Goal: Task Accomplishment & Management: Complete application form

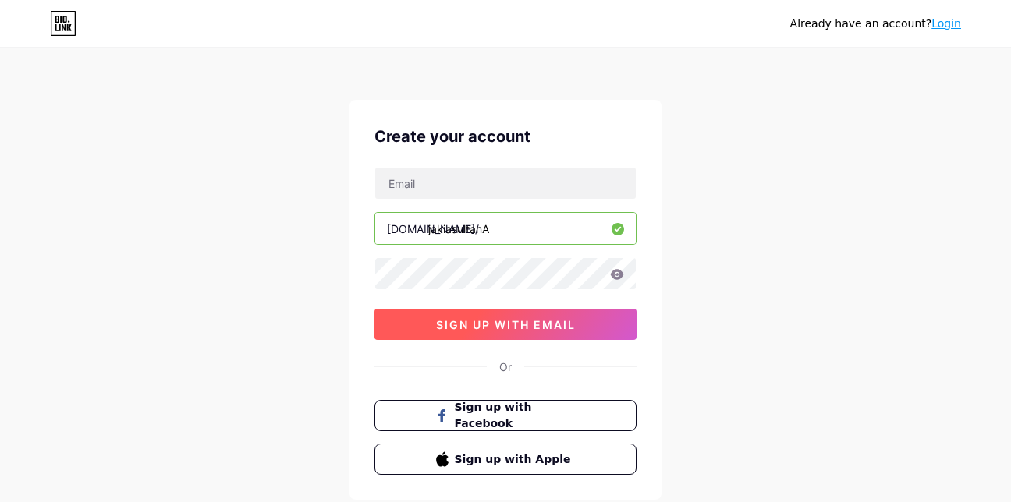
click at [495, 326] on span "sign up with email" at bounding box center [506, 324] width 140 height 13
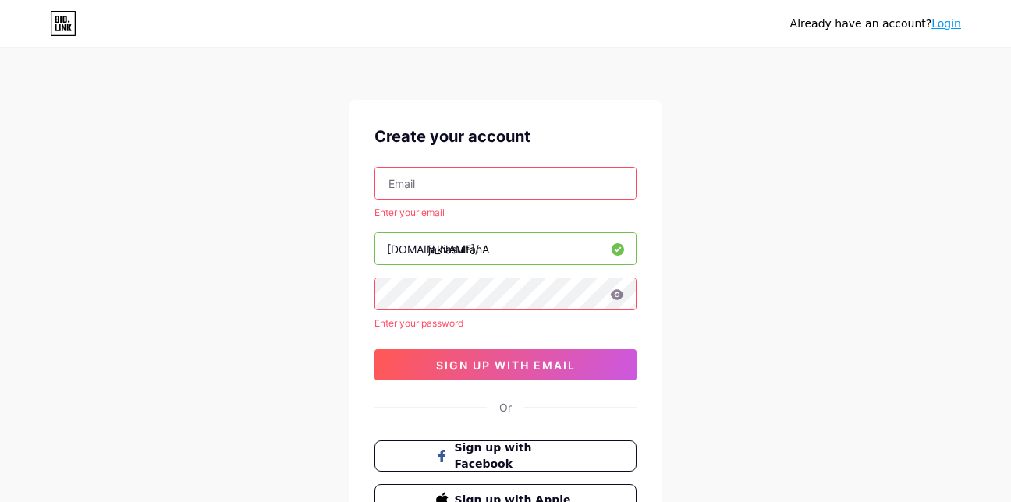
click at [427, 187] on input "text" at bounding box center [505, 183] width 260 height 31
click at [524, 193] on input "[EMAIL_ADDRESS][DOMAIN_NAME]" at bounding box center [505, 183] width 260 height 31
type input "m"
click at [446, 187] on input "text" at bounding box center [505, 183] width 260 height 31
type input "[EMAIL_ADDRESS][DOMAIN_NAME]"
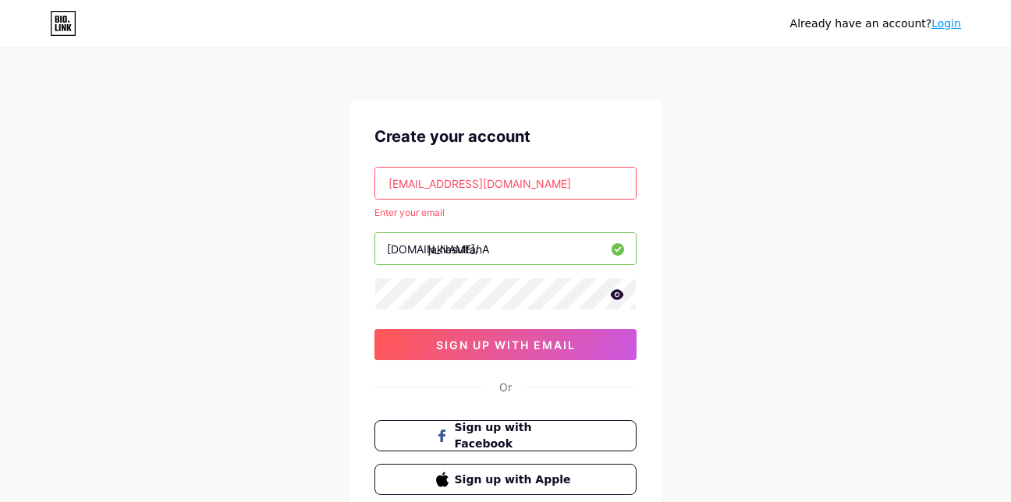
click at [615, 291] on icon at bounding box center [617, 294] width 13 height 10
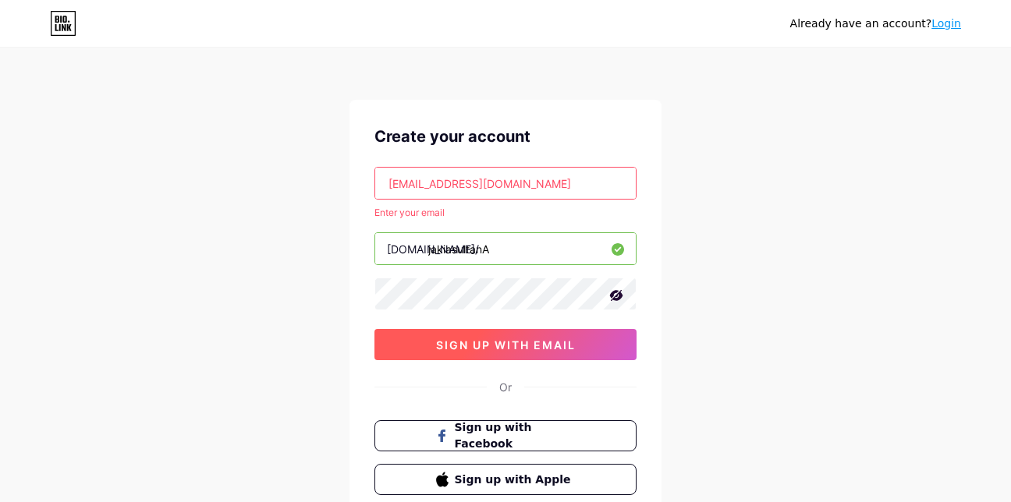
click at [479, 349] on span "sign up with email" at bounding box center [506, 344] width 140 height 13
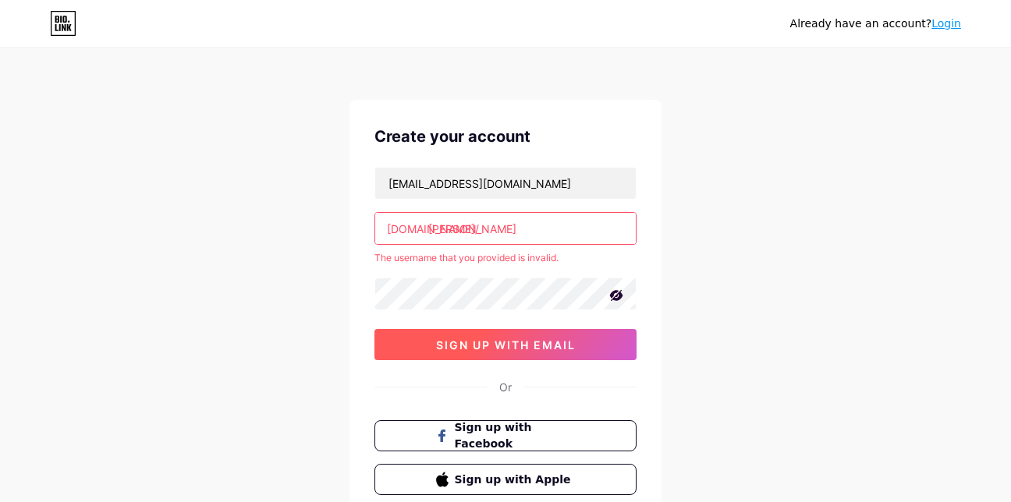
click at [430, 351] on button "sign up with email" at bounding box center [505, 344] width 262 height 31
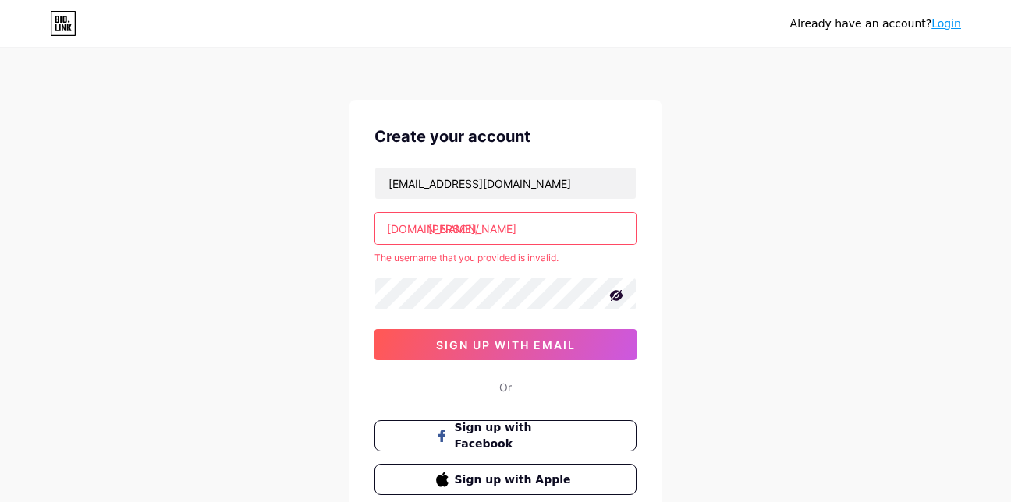
click at [510, 232] on input "[PERSON_NAME]" at bounding box center [505, 228] width 260 height 31
type input "j"
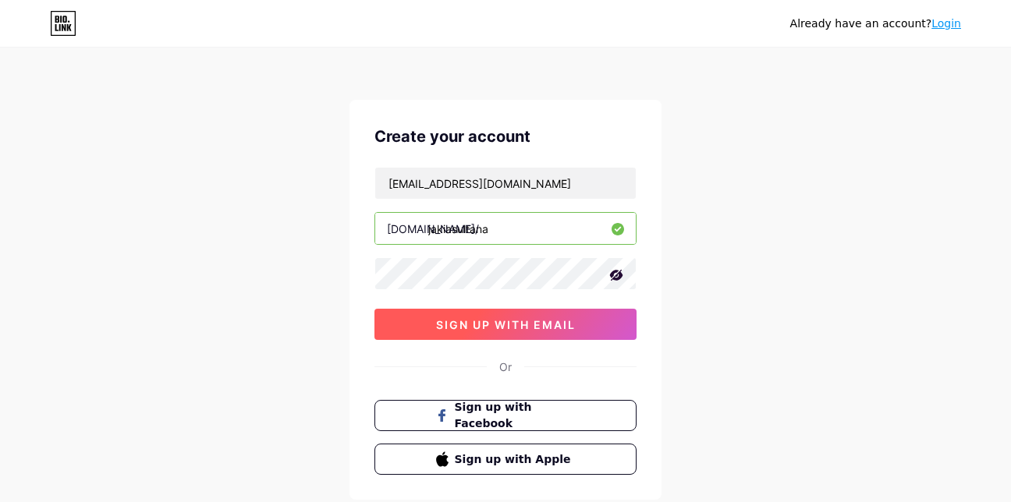
type input "jakiasultana"
click at [492, 327] on span "sign up with email" at bounding box center [506, 324] width 140 height 13
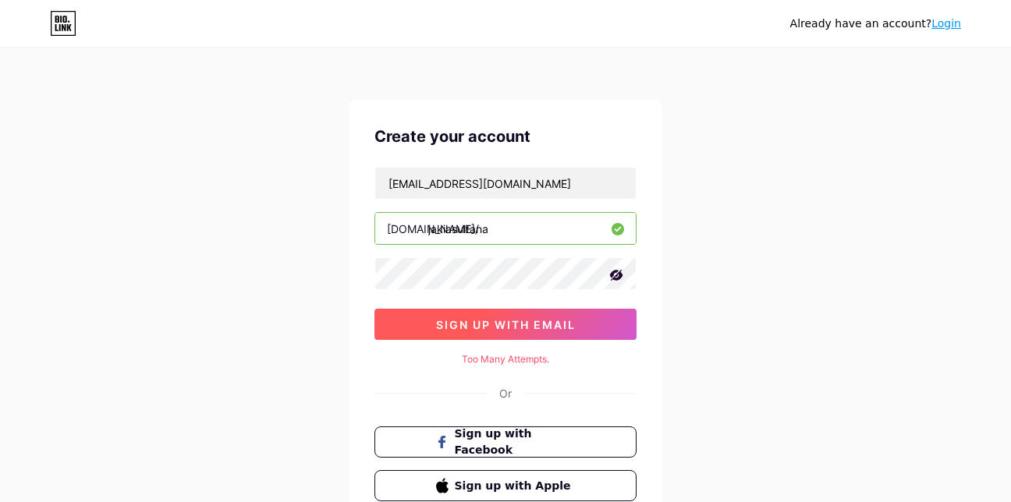
scroll to position [121, 0]
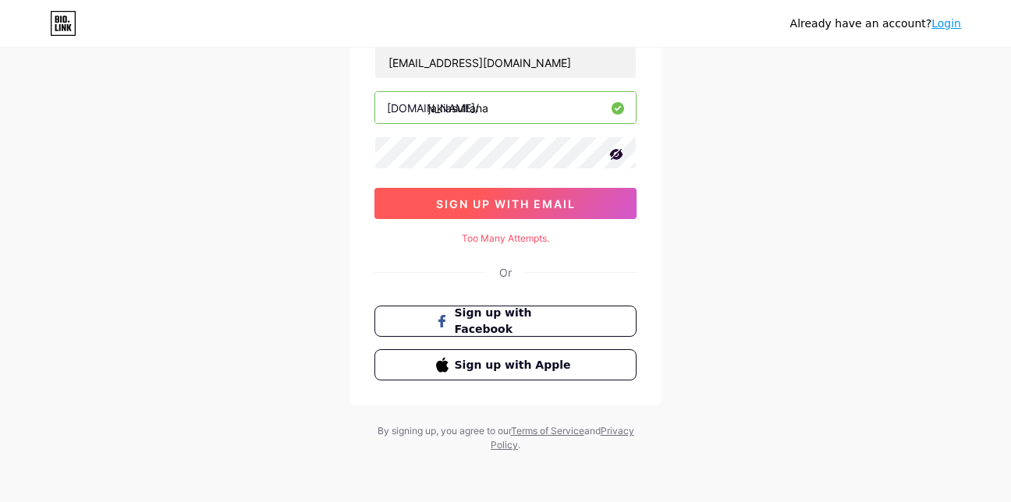
click at [496, 196] on button "sign up with email" at bounding box center [505, 203] width 262 height 31
